Goal: Task Accomplishment & Management: Use online tool/utility

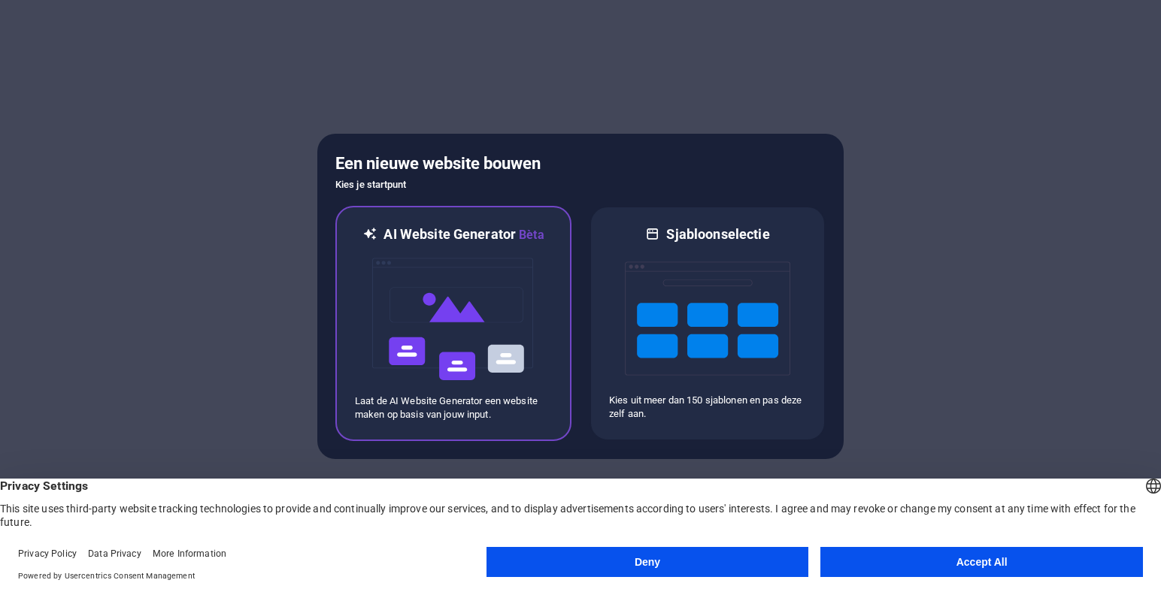
click at [441, 310] on img at bounding box center [453, 319] width 165 height 150
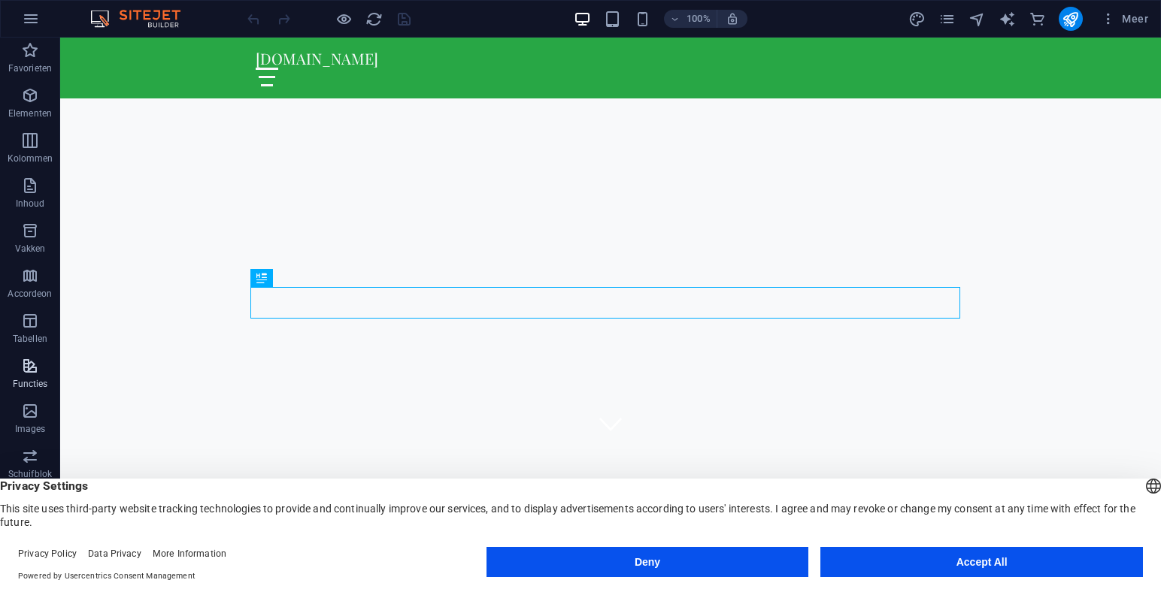
scroll to position [3, 0]
click at [40, 412] on span "Images" at bounding box center [30, 419] width 60 height 36
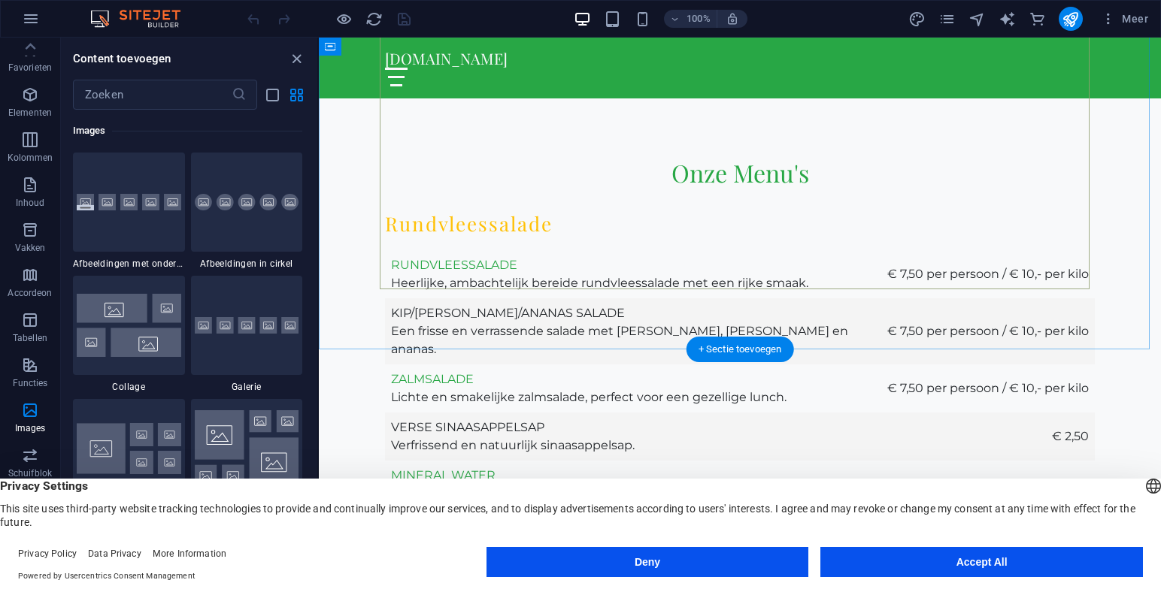
scroll to position [2561, 0]
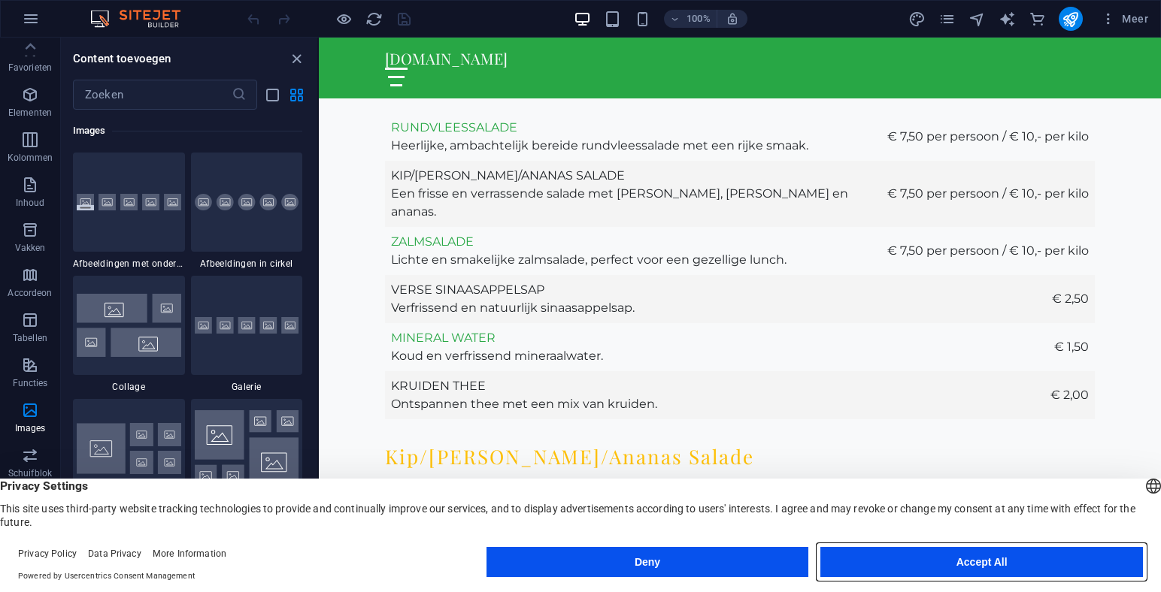
click at [981, 556] on button "Accept All" at bounding box center [981, 562] width 323 height 30
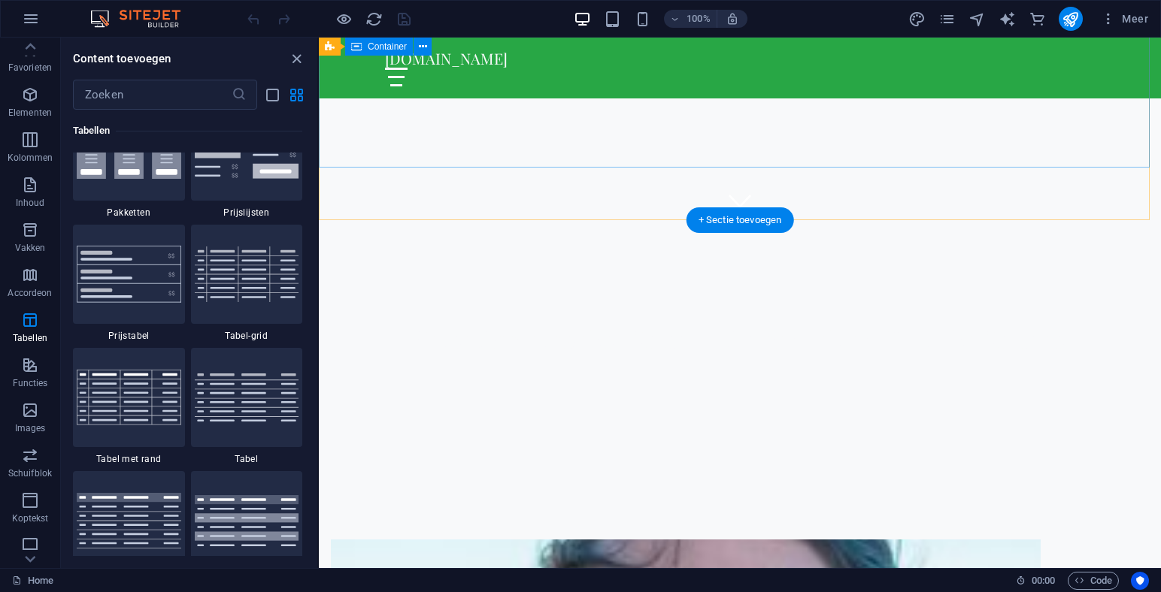
scroll to position [0, 0]
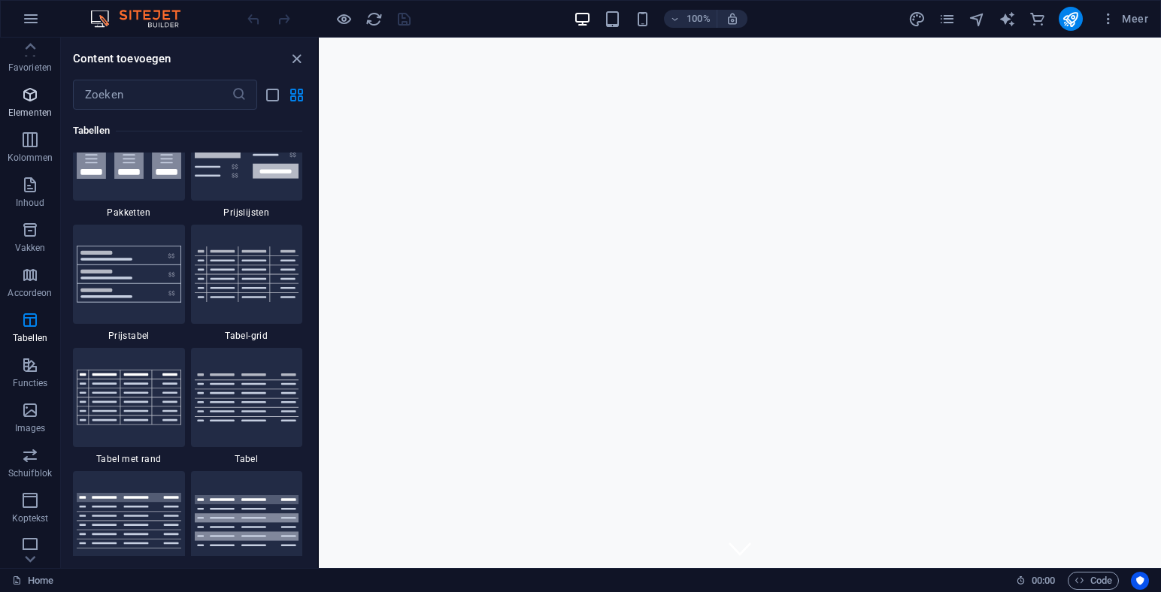
click at [31, 101] on icon "button" at bounding box center [30, 95] width 18 height 18
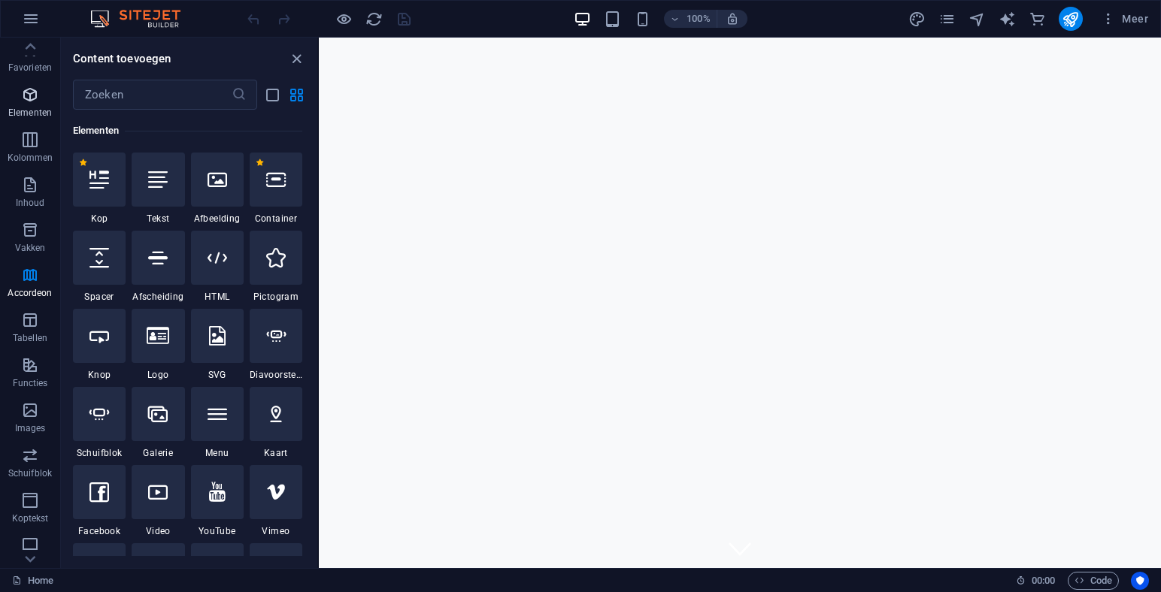
scroll to position [160, 0]
click at [31, 143] on icon "button" at bounding box center [30, 140] width 18 height 18
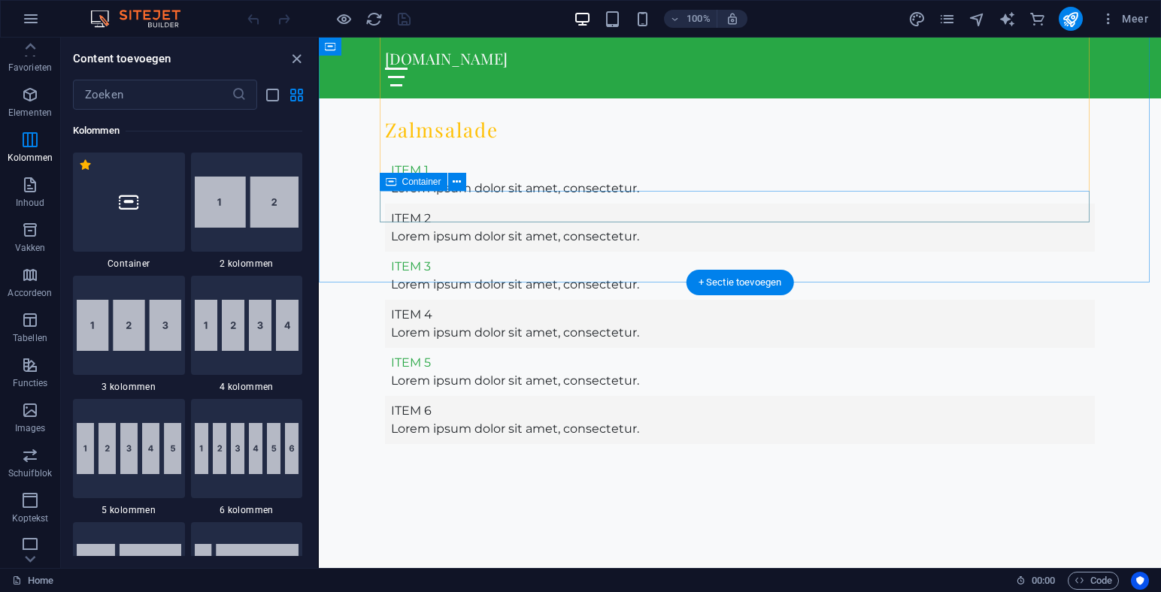
scroll to position [3395, 0]
